Goal: Obtain resource: Obtain resource

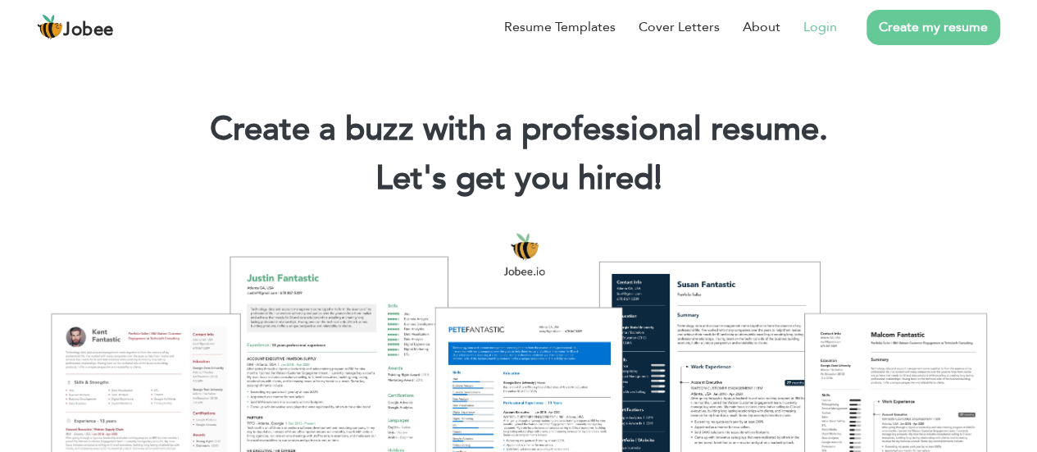
click at [830, 30] on link "Login" at bounding box center [820, 27] width 34 height 20
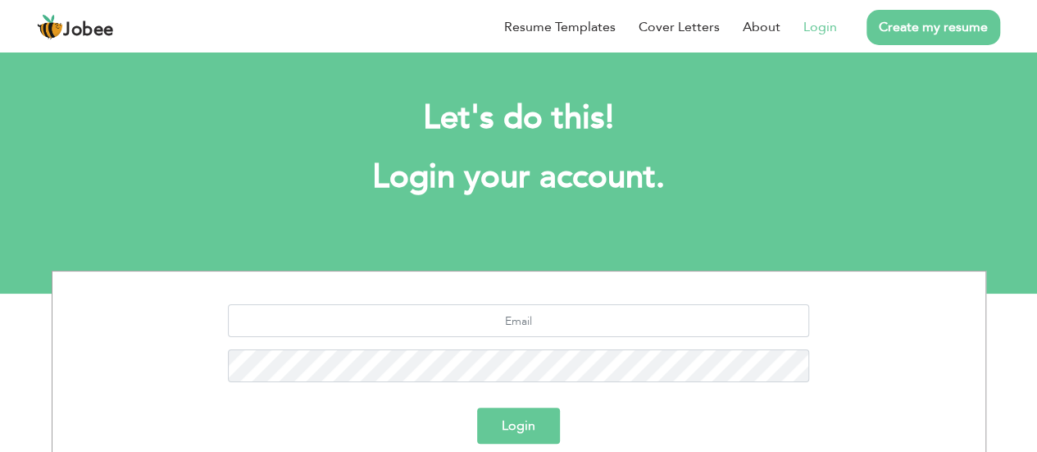
scroll to position [71, 0]
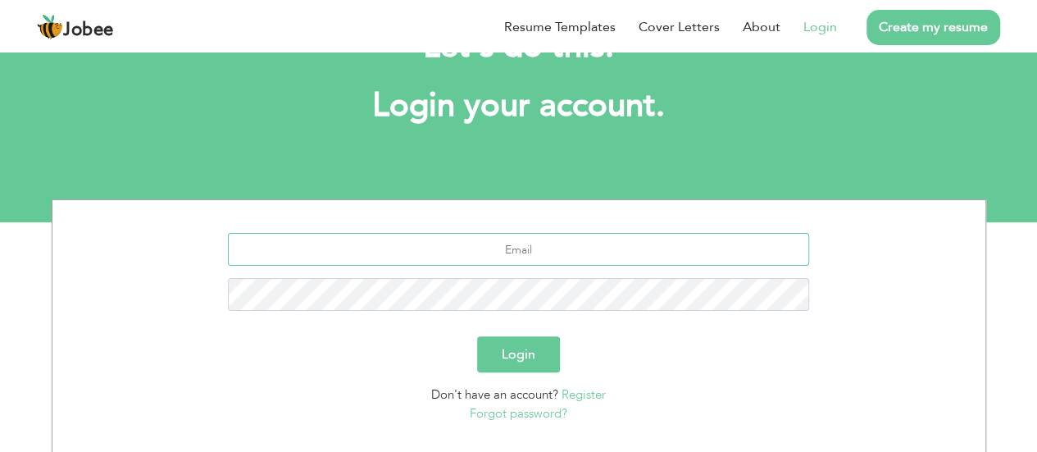
click at [483, 252] on input "text" at bounding box center [518, 249] width 581 height 33
click at [483, 251] on input "text" at bounding box center [518, 249] width 581 height 33
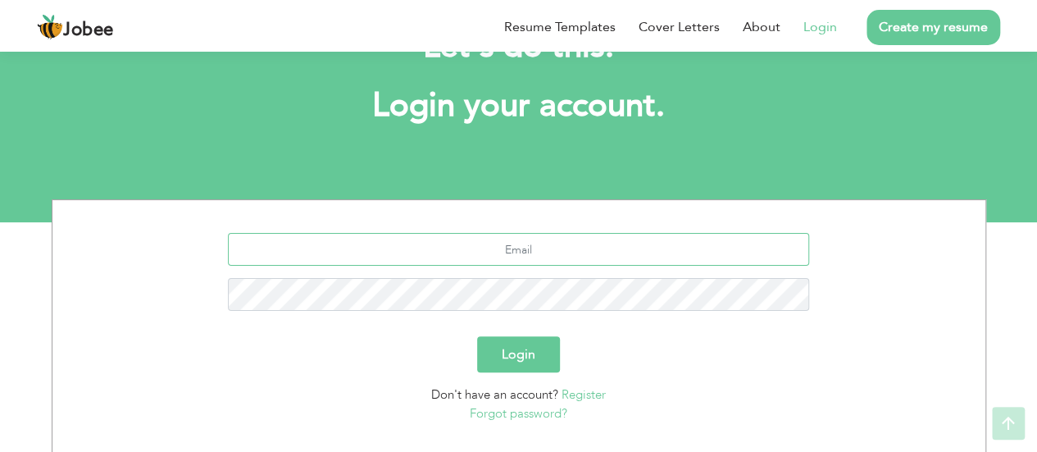
scroll to position [170, 0]
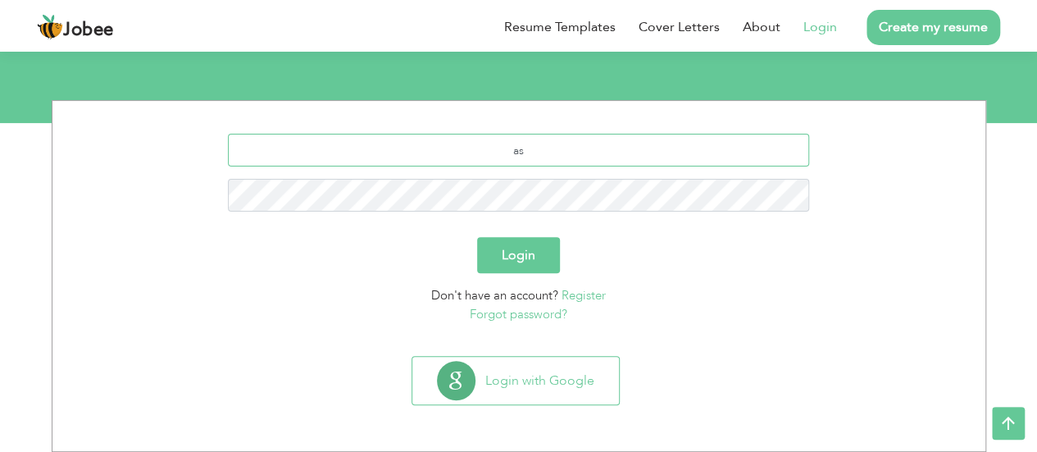
type input "a"
click at [569, 142] on input "mdasad.r55" at bounding box center [518, 150] width 581 height 33
type input "[EMAIL_ADDRESS][DOMAIN_NAME]"
click at [525, 253] on button "Login" at bounding box center [518, 255] width 83 height 36
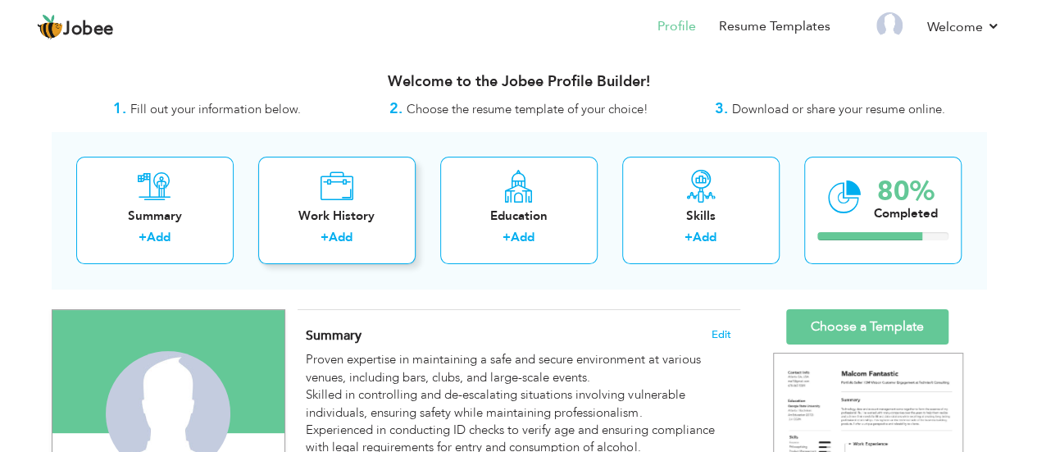
click at [348, 201] on icon at bounding box center [337, 186] width 34 height 33
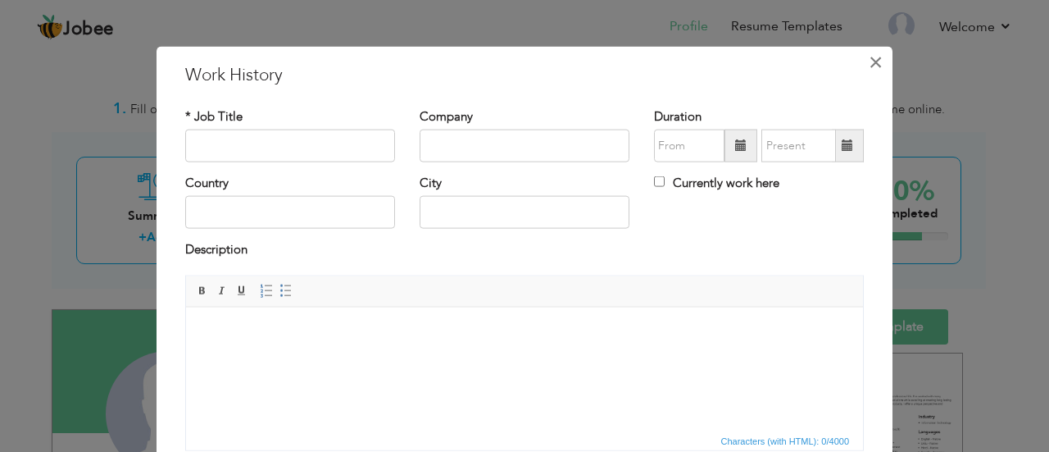
click at [869, 61] on span "×" at bounding box center [876, 62] width 14 height 30
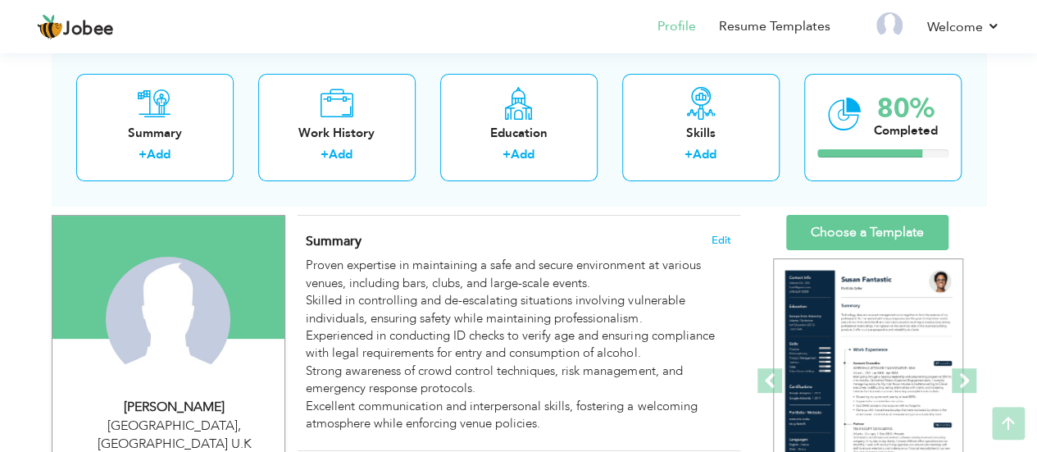
scroll to position [97, 0]
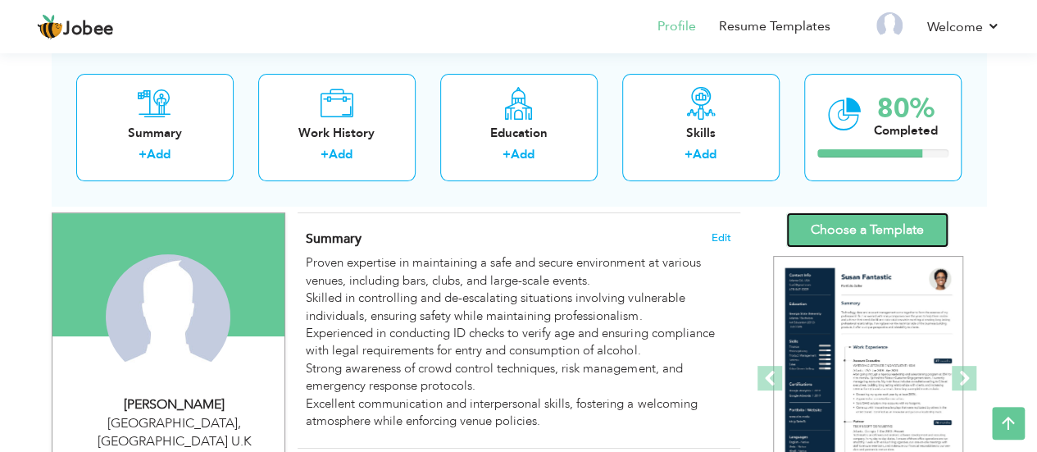
click at [863, 239] on link "Choose a Template" at bounding box center [867, 229] width 162 height 35
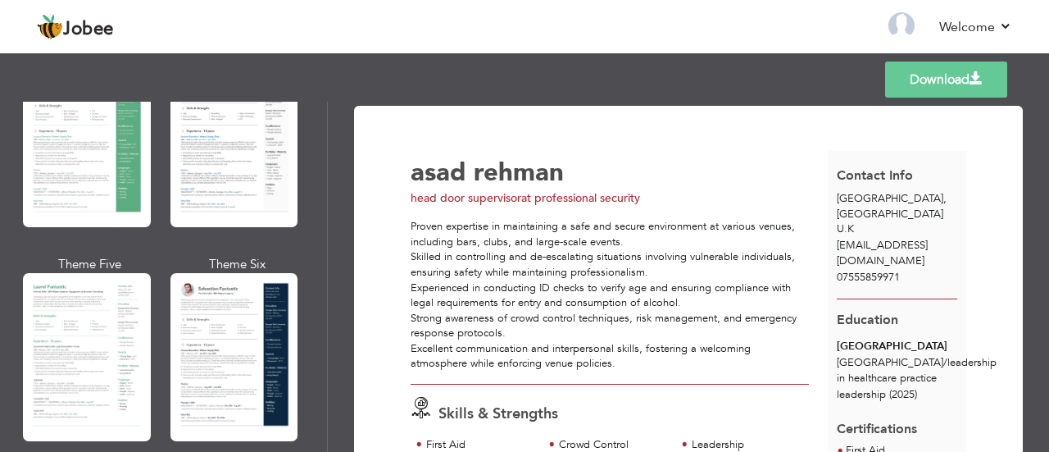
scroll to position [374, 0]
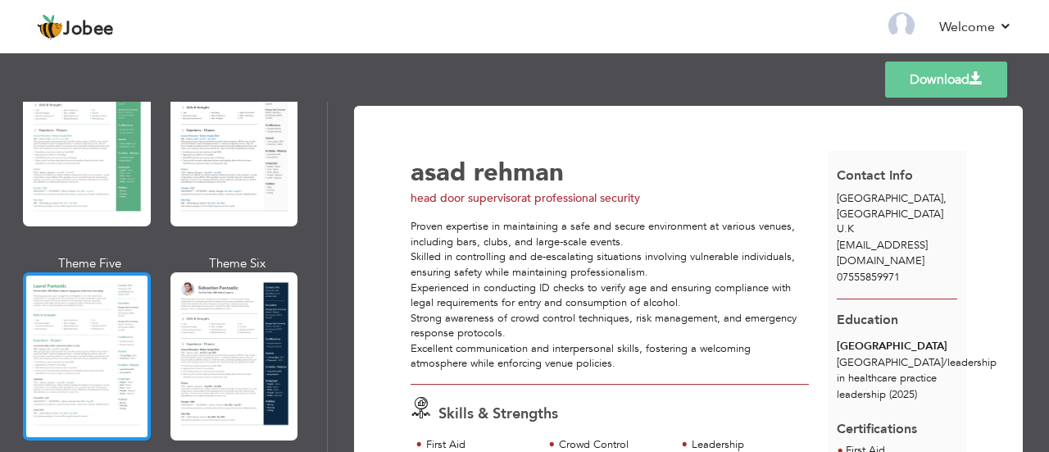
click at [66, 329] on div at bounding box center [87, 356] width 128 height 168
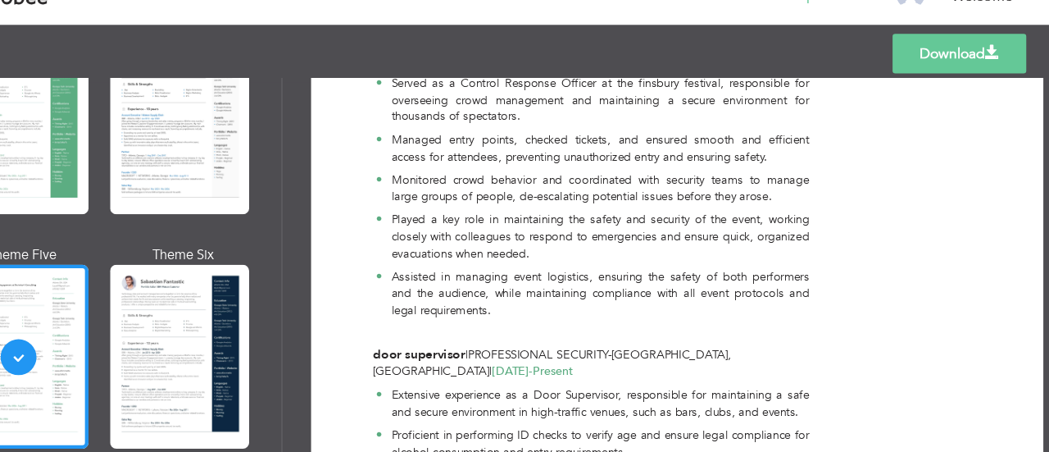
scroll to position [457, 0]
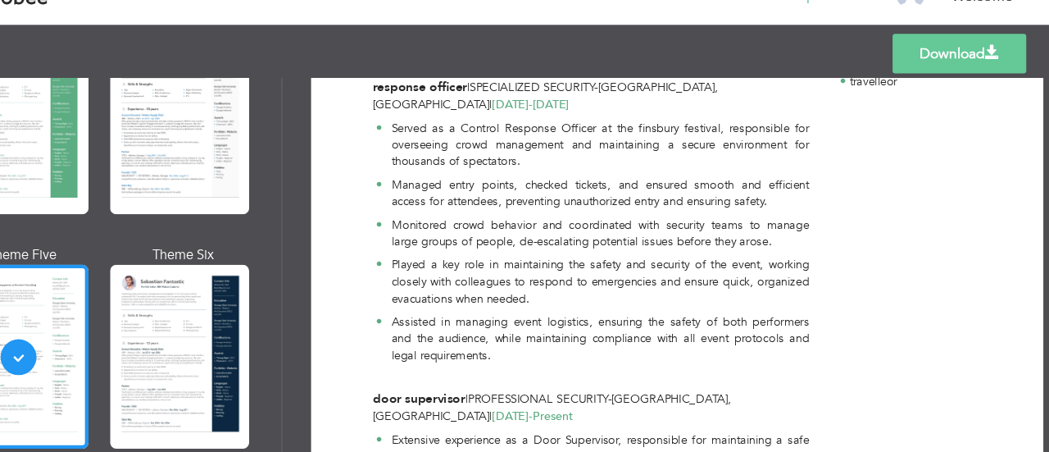
click at [946, 80] on link "Download" at bounding box center [946, 79] width 122 height 36
